Goal: Transaction & Acquisition: Purchase product/service

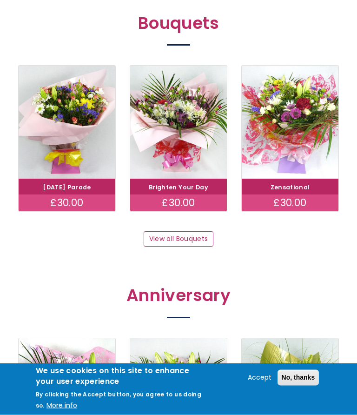
scroll to position [748, 0]
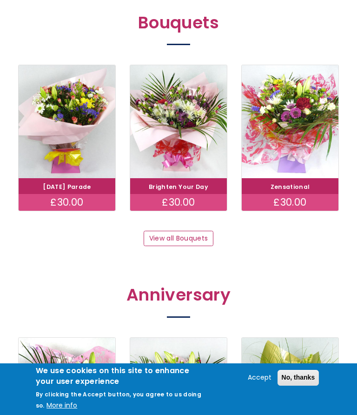
click at [212, 233] on link "View all Bouquets" at bounding box center [179, 239] width 70 height 16
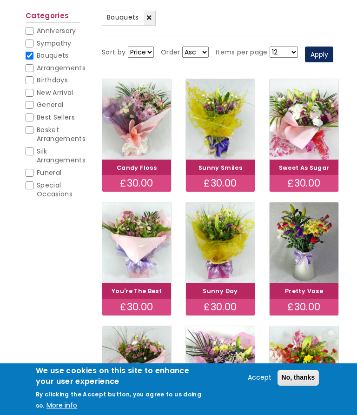
scroll to position [114, 0]
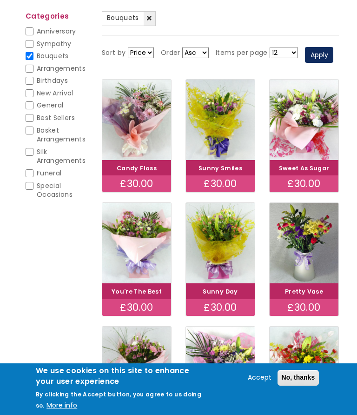
click at [57, 126] on span "Basket Arrangements" at bounding box center [61, 135] width 49 height 19
click at [33, 127] on input "Basket Arrangements" at bounding box center [30, 131] width 8 height 8
checkbox input "true"
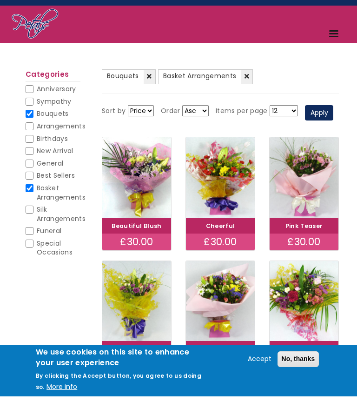
scroll to position [19, 0]
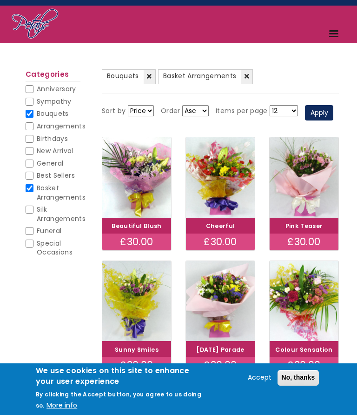
click at [44, 113] on span "Bouquets" at bounding box center [53, 113] width 32 height 9
click at [33, 113] on input "Bouquets" at bounding box center [30, 114] width 8 height 8
checkbox input "false"
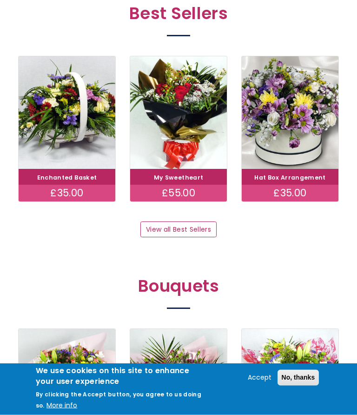
scroll to position [447, 0]
